Goal: Information Seeking & Learning: Learn about a topic

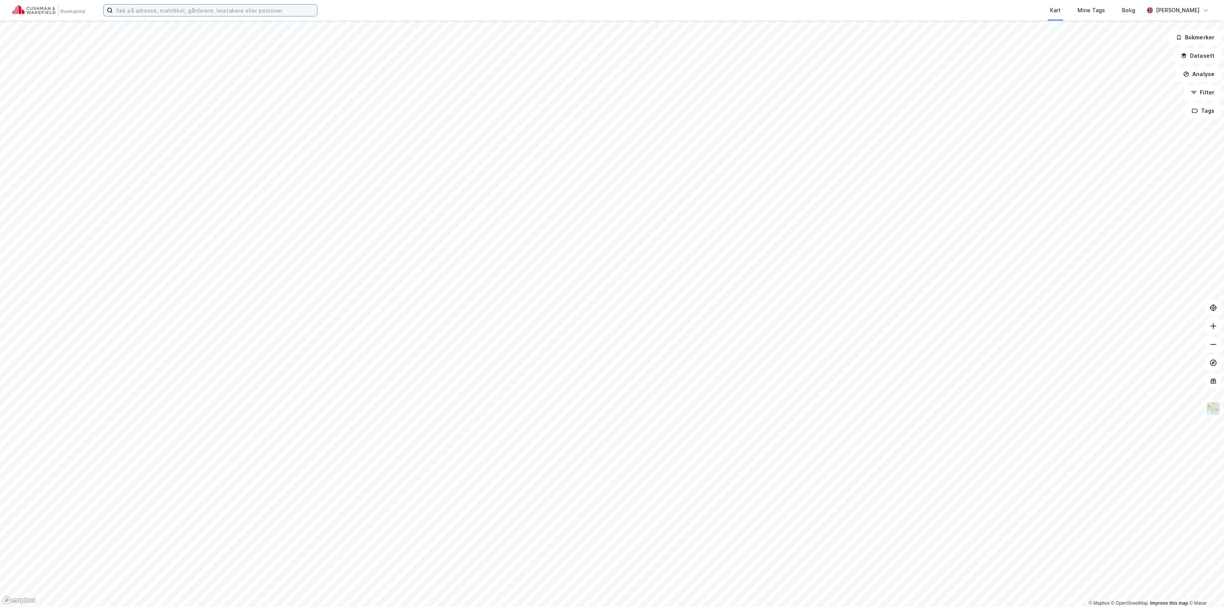
click at [249, 10] on input at bounding box center [215, 10] width 204 height 11
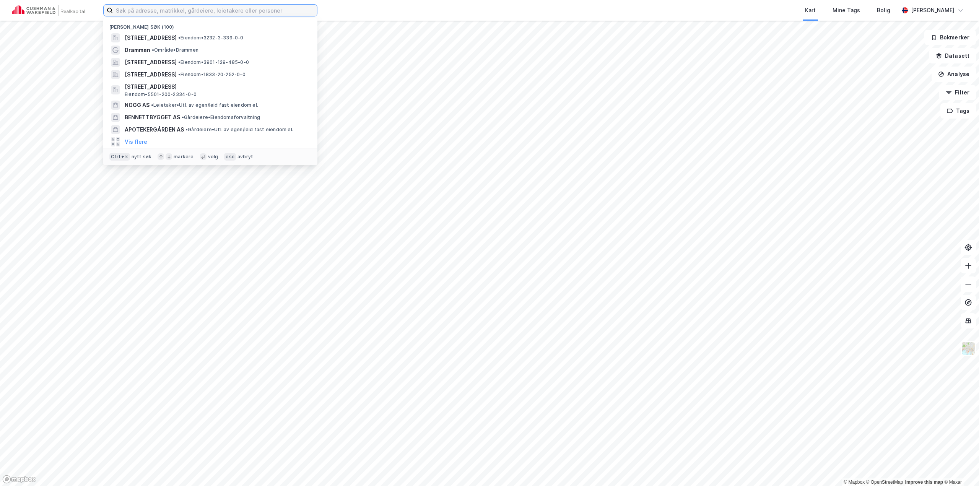
click at [222, 10] on input at bounding box center [215, 10] width 204 height 11
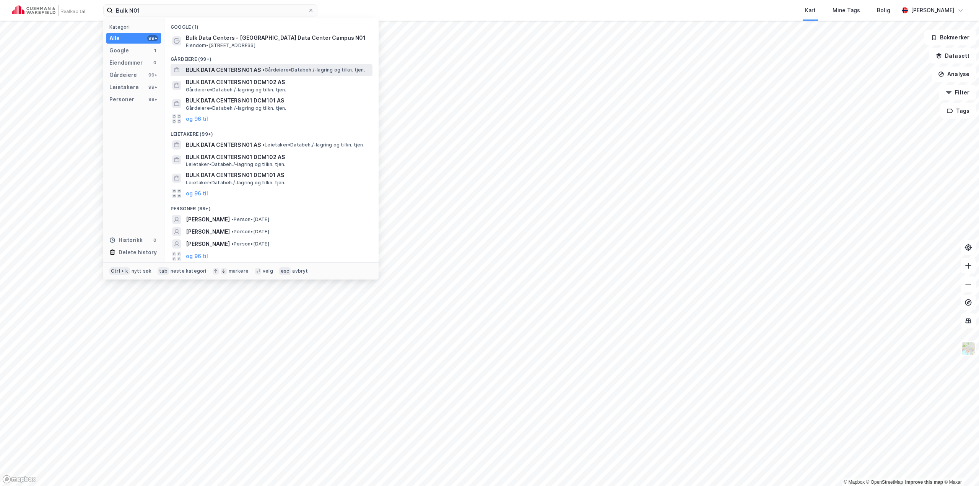
click at [265, 70] on span "•" at bounding box center [263, 70] width 2 height 6
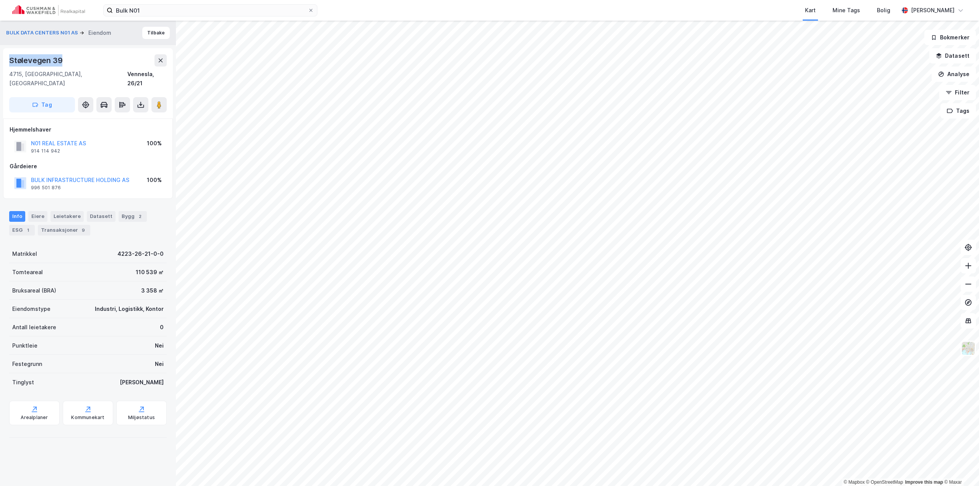
drag, startPoint x: 67, startPoint y: 60, endPoint x: 0, endPoint y: 59, distance: 66.5
click at [0, 59] on div "BULK DATA CENTERS N01 AS Eiendom [STREET_ADDRESS], Agder Vennesla, 26/21 Tag Hj…" at bounding box center [88, 253] width 176 height 465
copy div "Stølevegen 39"
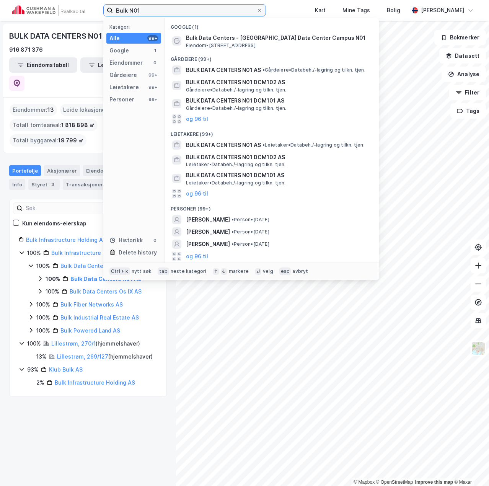
drag, startPoint x: 132, startPoint y: 12, endPoint x: 63, endPoint y: 11, distance: 68.1
click at [63, 11] on div "Bulk N01 Kategori Alle 99+ Google 1 Eiendommer 0 Gårdeiere 99+ Leietakere 99+ P…" at bounding box center [244, 10] width 489 height 21
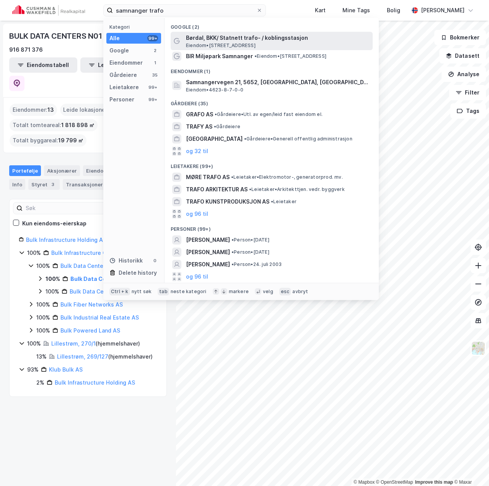
click at [255, 43] on span "Eiendom • [STREET_ADDRESS]" at bounding box center [221, 45] width 70 height 6
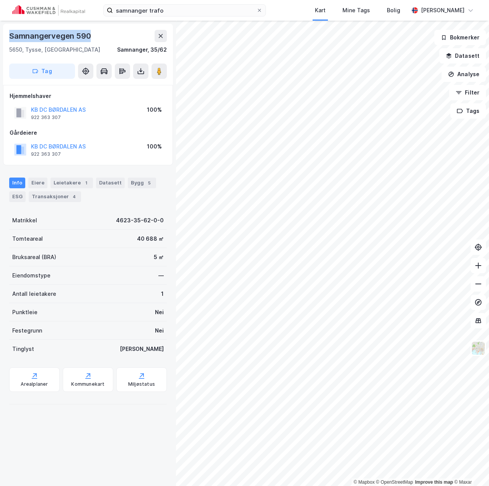
drag, startPoint x: 93, startPoint y: 35, endPoint x: 2, endPoint y: 39, distance: 91.9
click at [2, 39] on div "Samnangervegen 590 5650, [GEOGRAPHIC_DATA], [GEOGRAPHIC_DATA], 35/62 Tag Hjemme…" at bounding box center [88, 253] width 176 height 465
copy div "Samnangervegen 590"
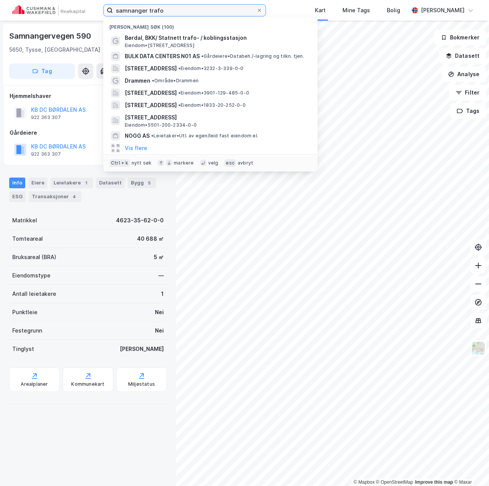
drag, startPoint x: 182, startPoint y: 11, endPoint x: 33, endPoint y: 8, distance: 149.6
click at [33, 8] on div "samnanger trafo [PERSON_NAME] søk (100) Børdal, BKK/ Statnett trafo- / koblings…" at bounding box center [244, 10] width 489 height 21
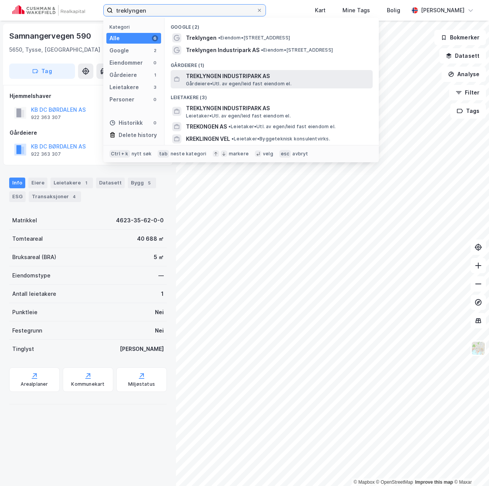
type input "treklyngen"
click at [217, 77] on span "TREKLYNGEN INDUSTRIPARK AS" at bounding box center [278, 76] width 184 height 9
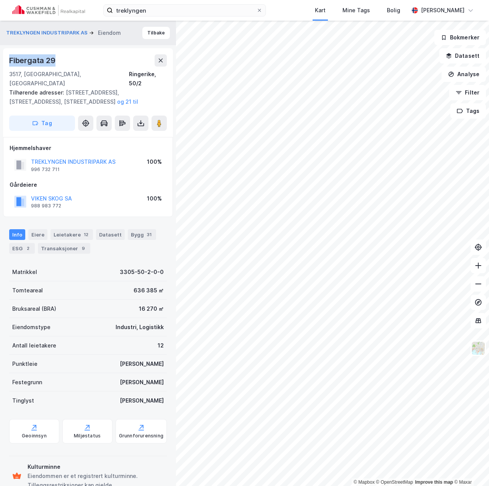
drag, startPoint x: 58, startPoint y: 61, endPoint x: 2, endPoint y: 60, distance: 55.5
click at [2, 60] on div "TREKLYNGEN INDUSTRIPARK AS Eiendom Tilbake [STREET_ADDRESS], [STREET_ADDRESS] T…" at bounding box center [88, 253] width 176 height 465
copy div "Fibergata 29"
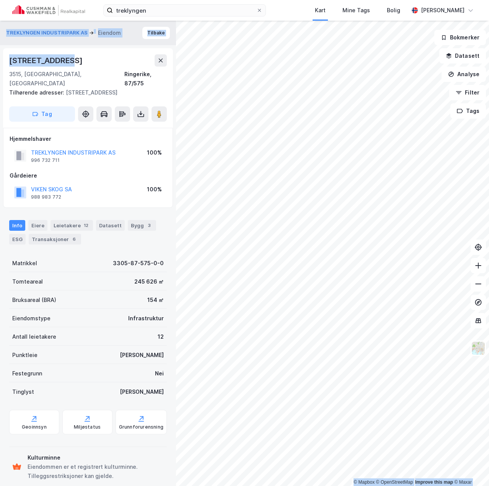
drag, startPoint x: 74, startPoint y: 62, endPoint x: -2, endPoint y: 59, distance: 76.1
click at [0, 59] on html "treklyngen Kart Mine Tags Bolig [PERSON_NAME] © Mapbox © OpenStreetMap Improve …" at bounding box center [244, 243] width 489 height 486
click at [71, 62] on div "[STREET_ADDRESS]" at bounding box center [88, 60] width 158 height 12
click at [65, 60] on div "[STREET_ADDRESS]" at bounding box center [46, 60] width 75 height 12
drag, startPoint x: 67, startPoint y: 60, endPoint x: 11, endPoint y: 60, distance: 56.6
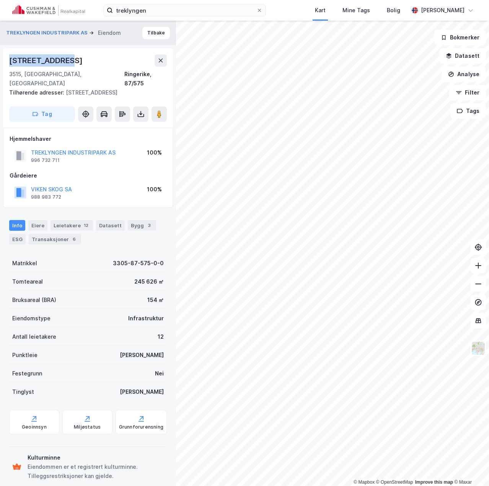
click at [11, 60] on div "[STREET_ADDRESS]" at bounding box center [46, 60] width 75 height 12
copy div "[STREET_ADDRESS]"
